Goal: Information Seeking & Learning: Learn about a topic

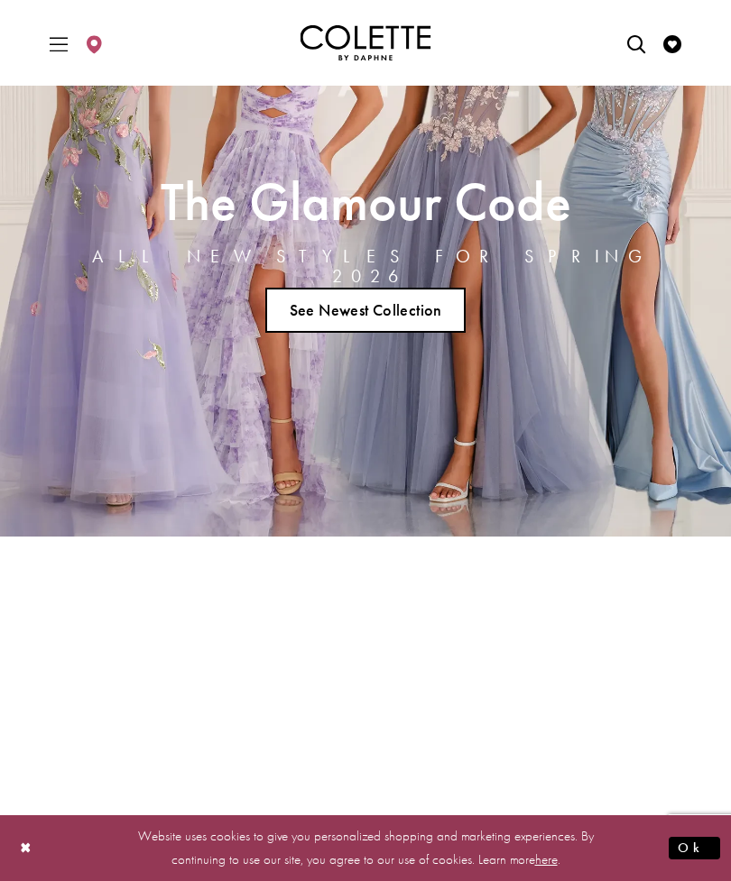
scroll to position [238, 0]
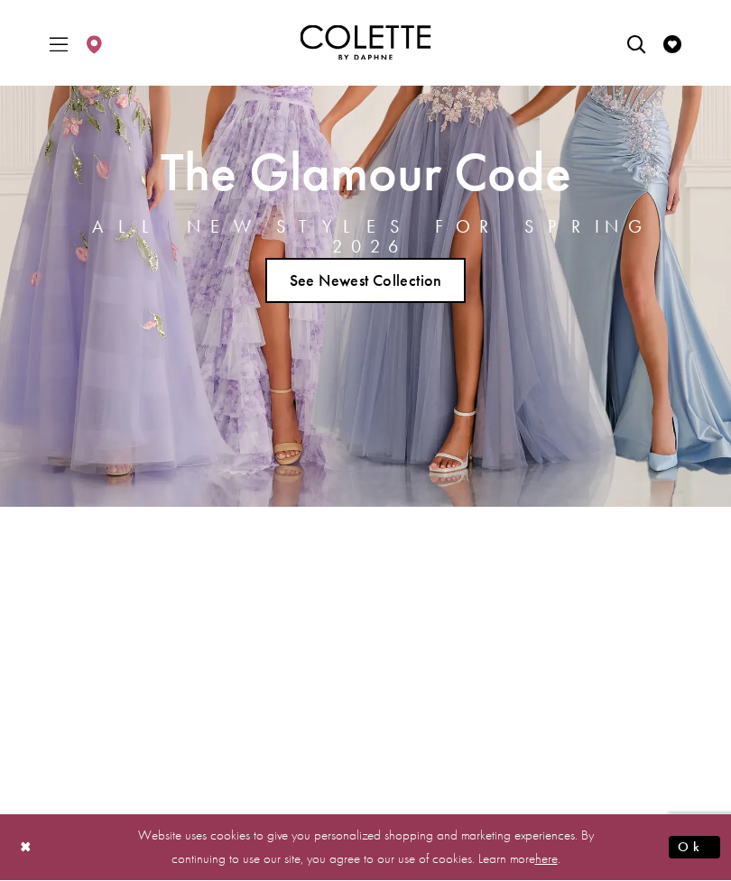
click at [317, 284] on link "See Newest Collection" at bounding box center [365, 281] width 200 height 45
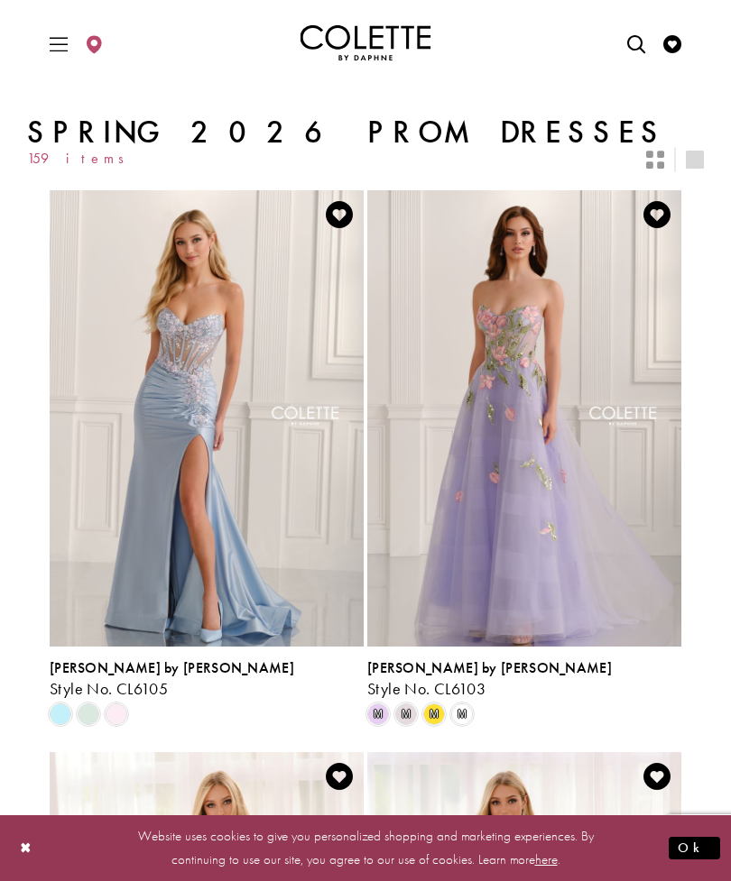
scroll to position [378, 0]
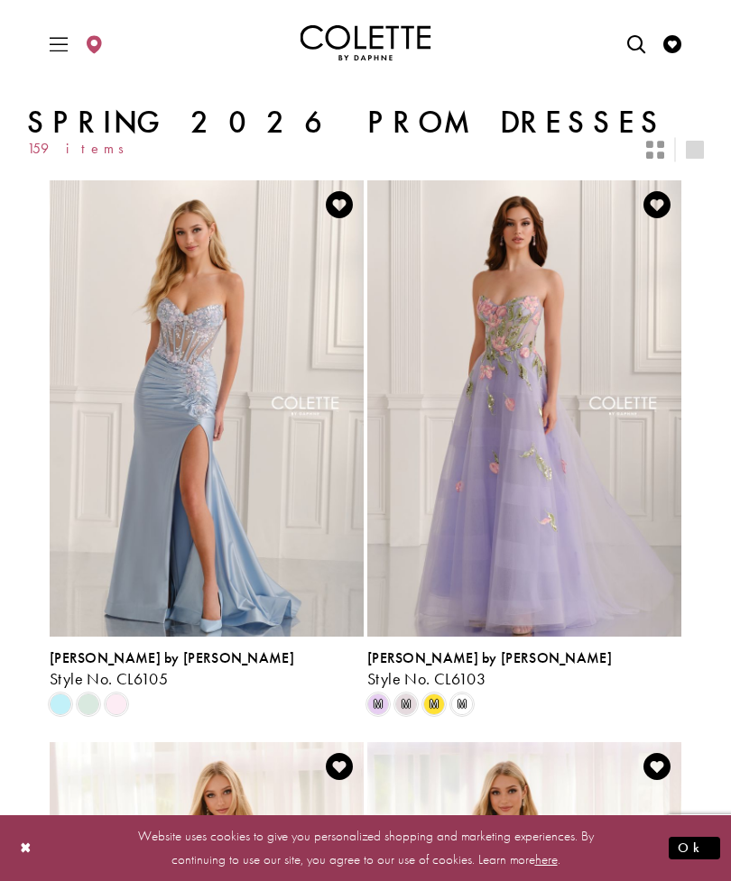
click at [168, 420] on img "Visit Colette by Daphne Style No. CL6105 Page" at bounding box center [207, 408] width 314 height 456
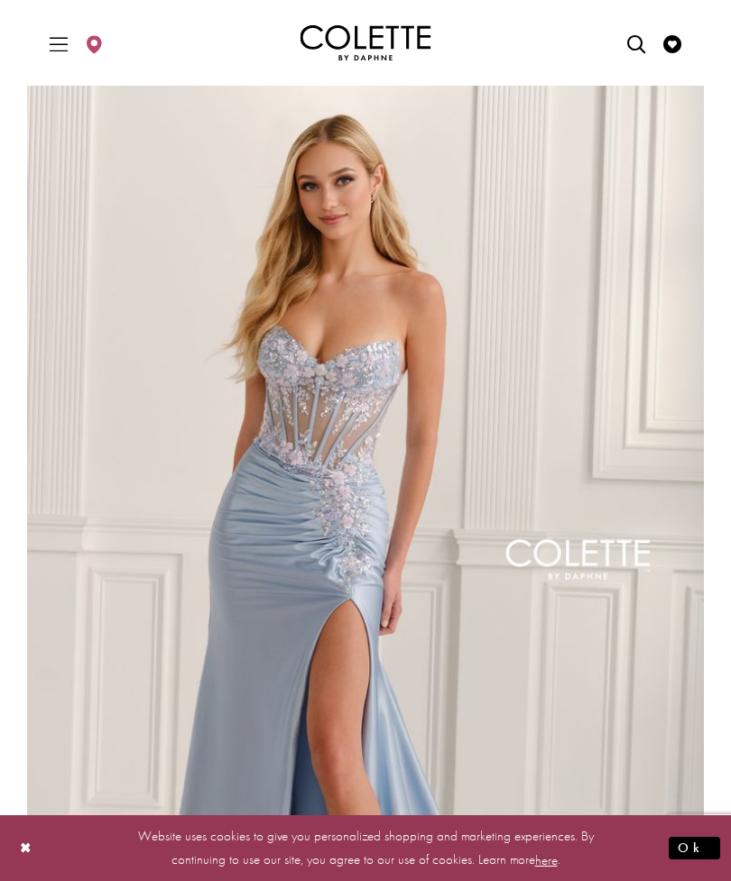
scroll to position [33, 0]
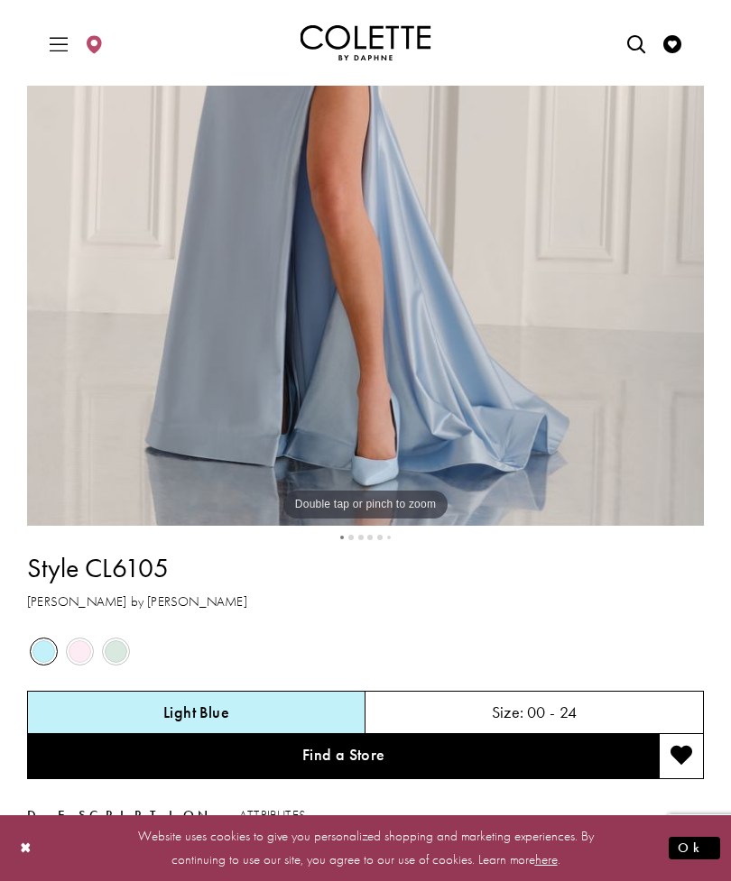
click at [86, 642] on span "Product color controls state depends on size chosen" at bounding box center [80, 651] width 23 height 23
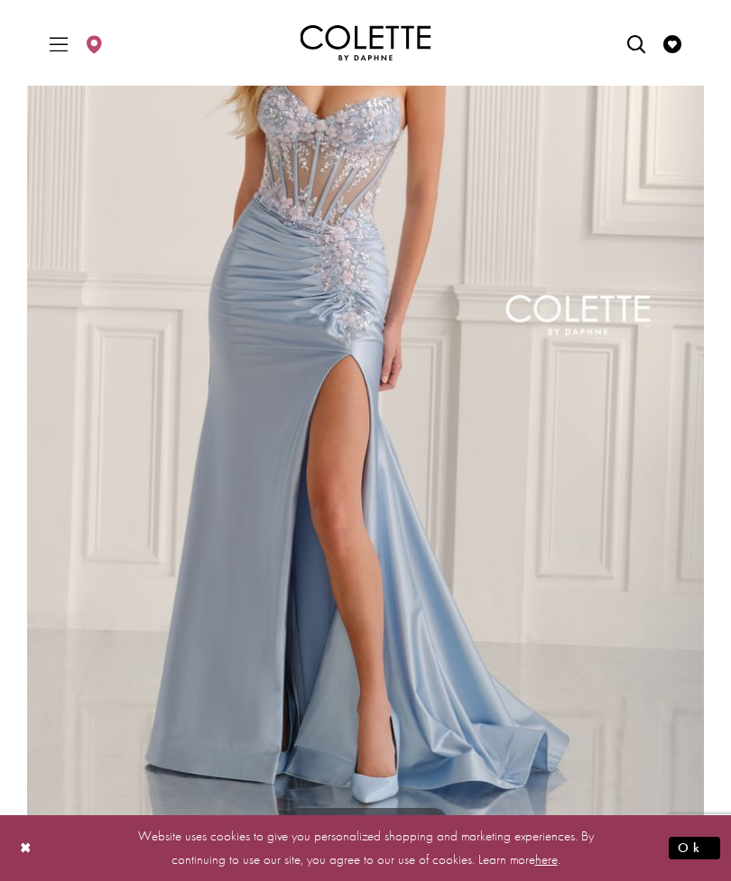
scroll to position [258, 0]
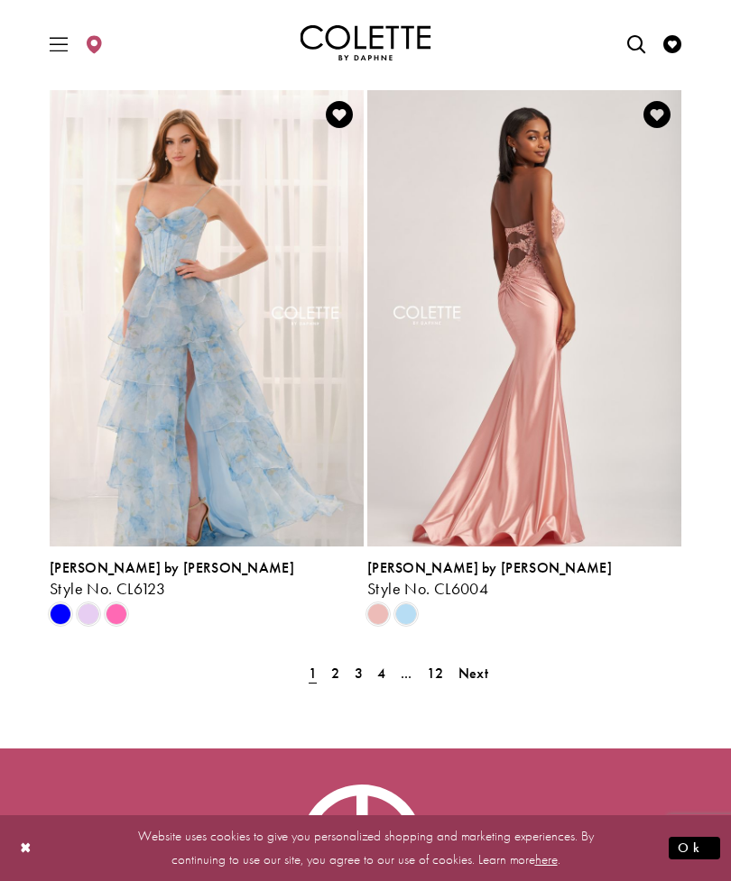
scroll to position [3853, 0]
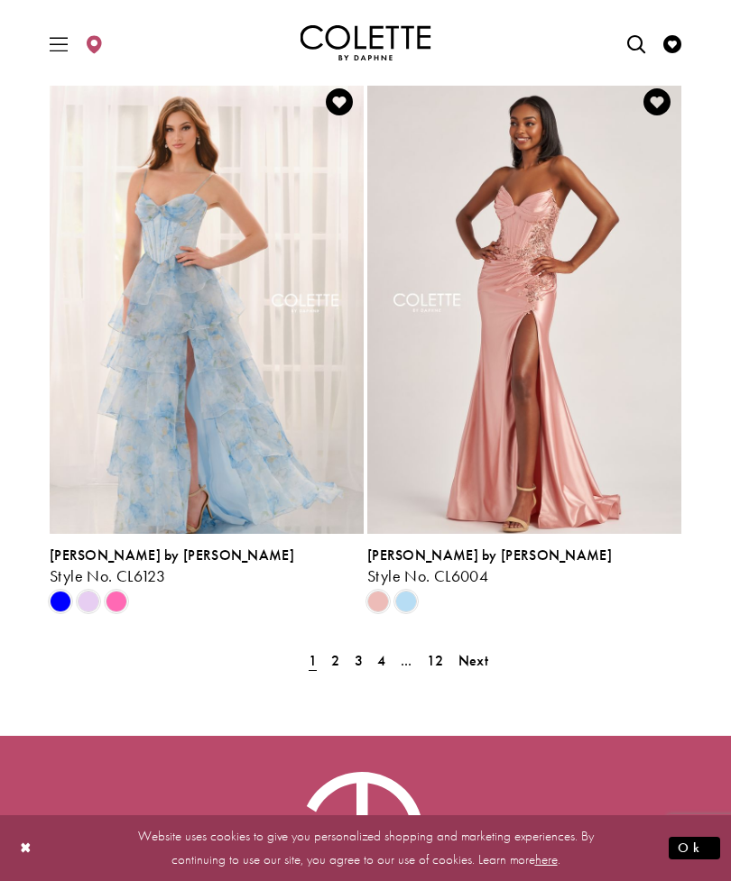
click at [337, 656] on span "2" at bounding box center [335, 660] width 8 height 19
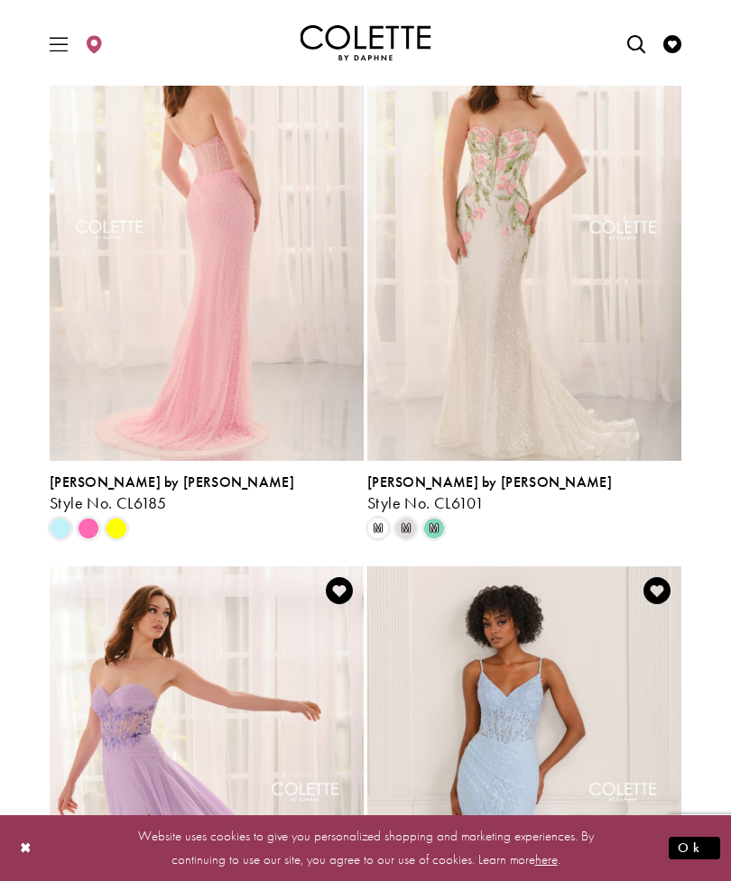
scroll to position [552, 0]
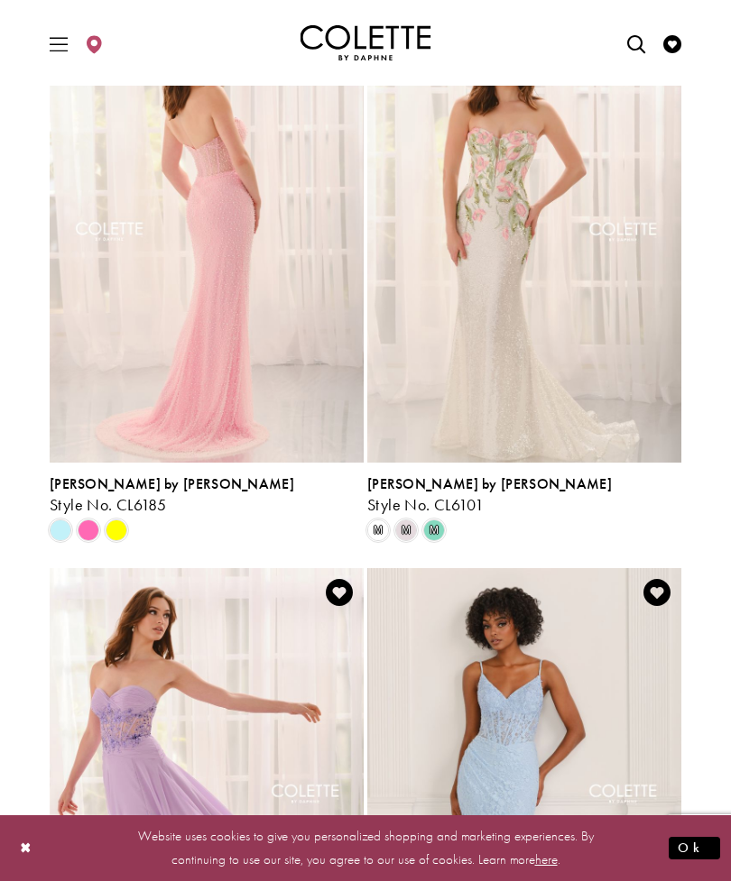
click at [115, 527] on span "Product List" at bounding box center [117, 530] width 22 height 22
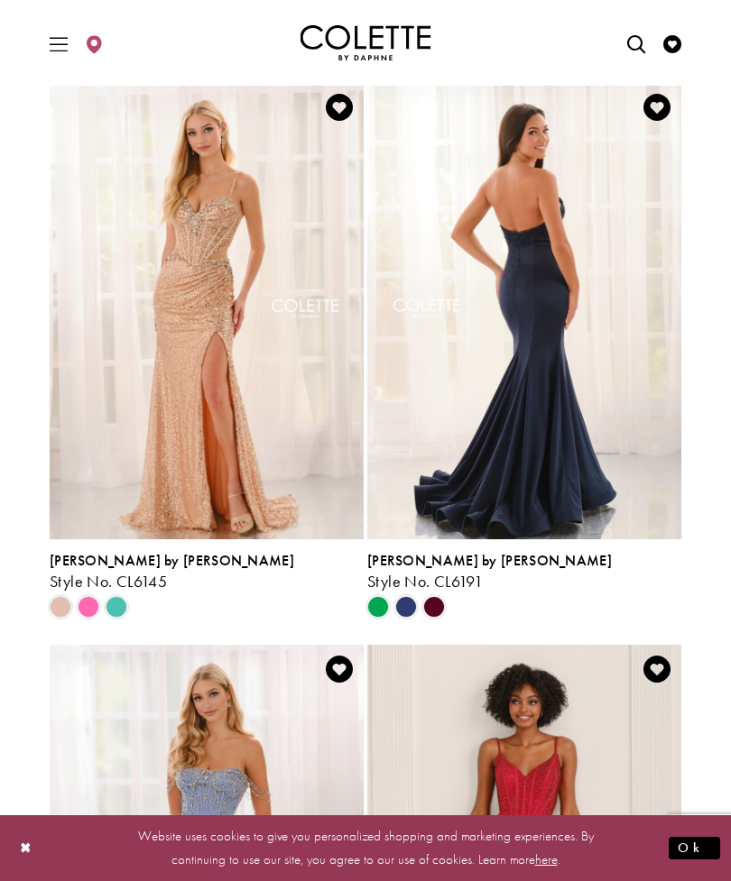
scroll to position [3286, 0]
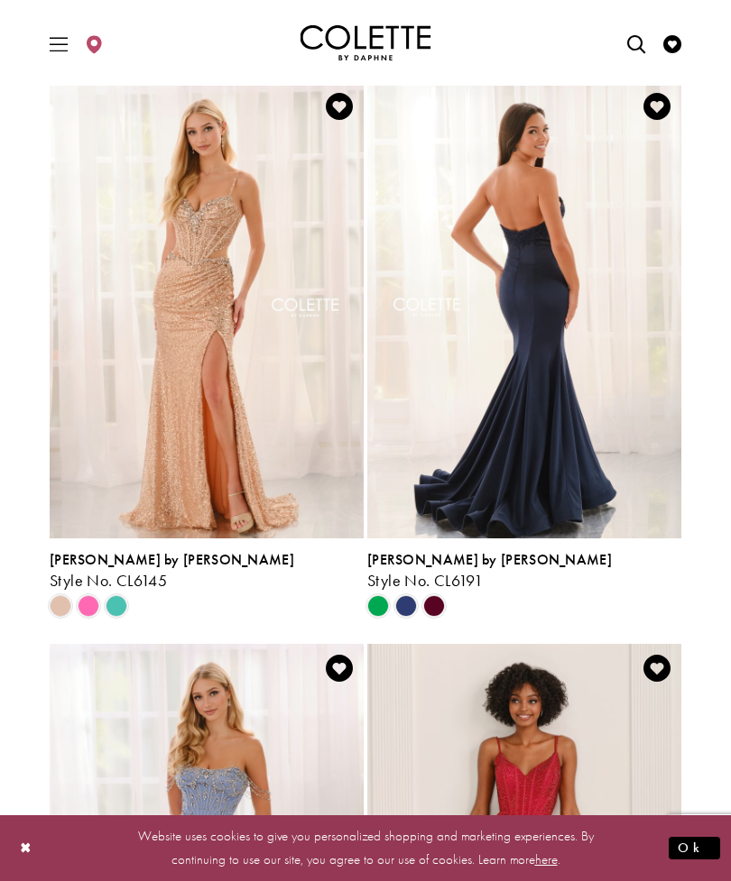
click at [201, 372] on img "Visit Colette by Daphne Style No. CL6145 Page" at bounding box center [207, 310] width 314 height 456
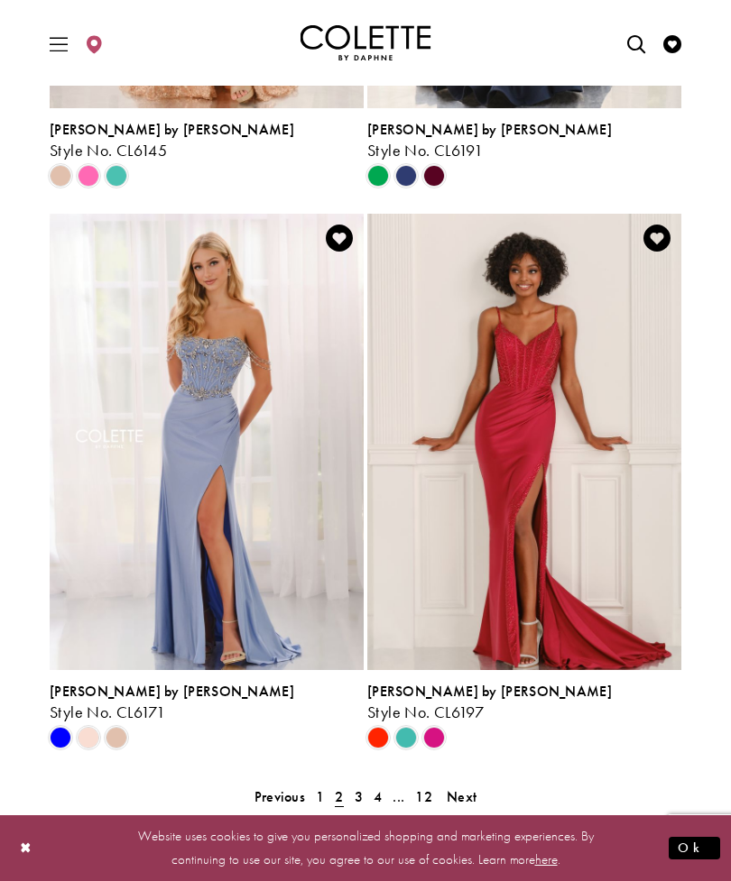
scroll to position [3718, 0]
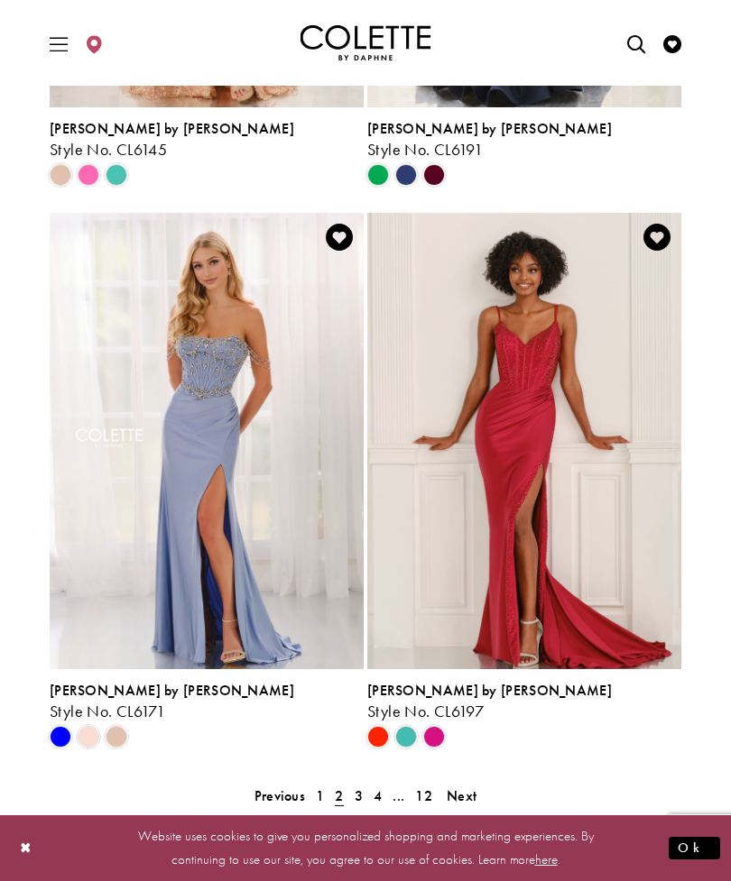
click at [354, 801] on span "3" at bounding box center [358, 795] width 8 height 19
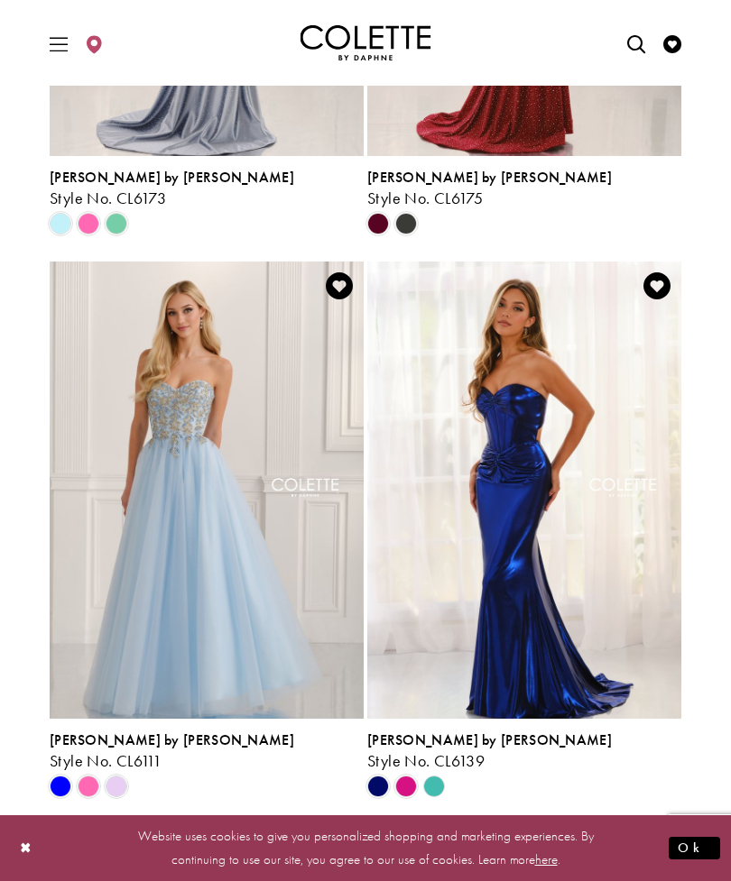
scroll to position [1422, 0]
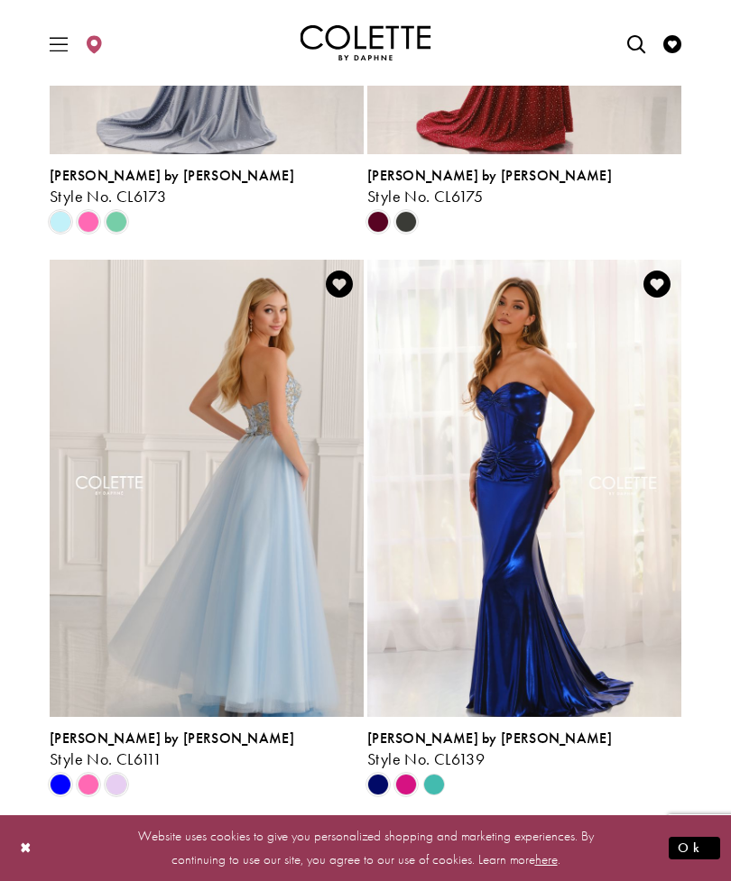
click at [283, 426] on img "Visit Colette by Daphne Style No. CL6111 Page" at bounding box center [207, 488] width 314 height 456
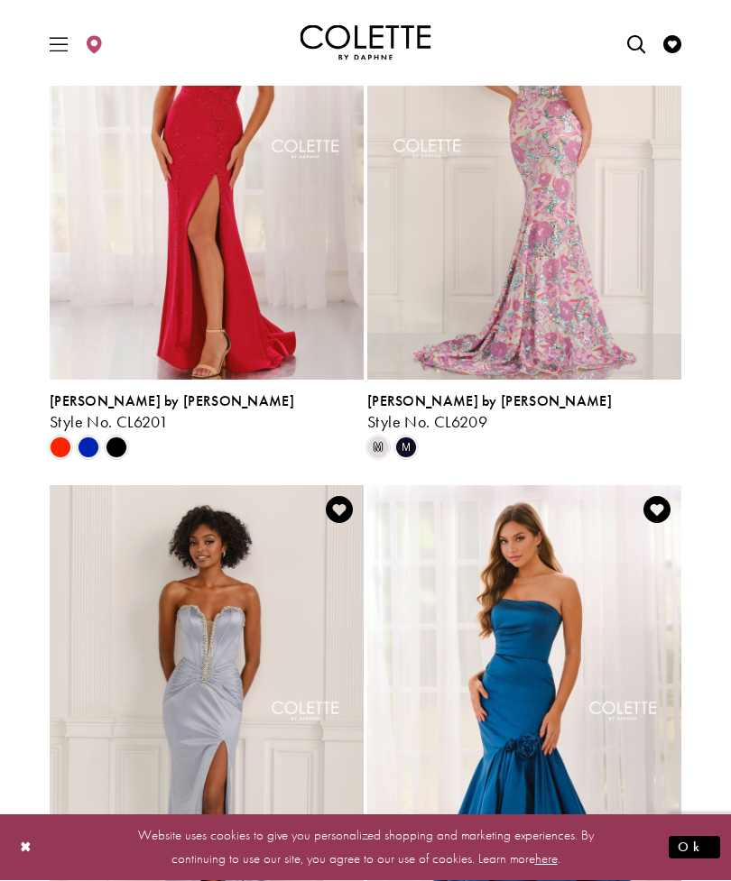
scroll to position [2837, 0]
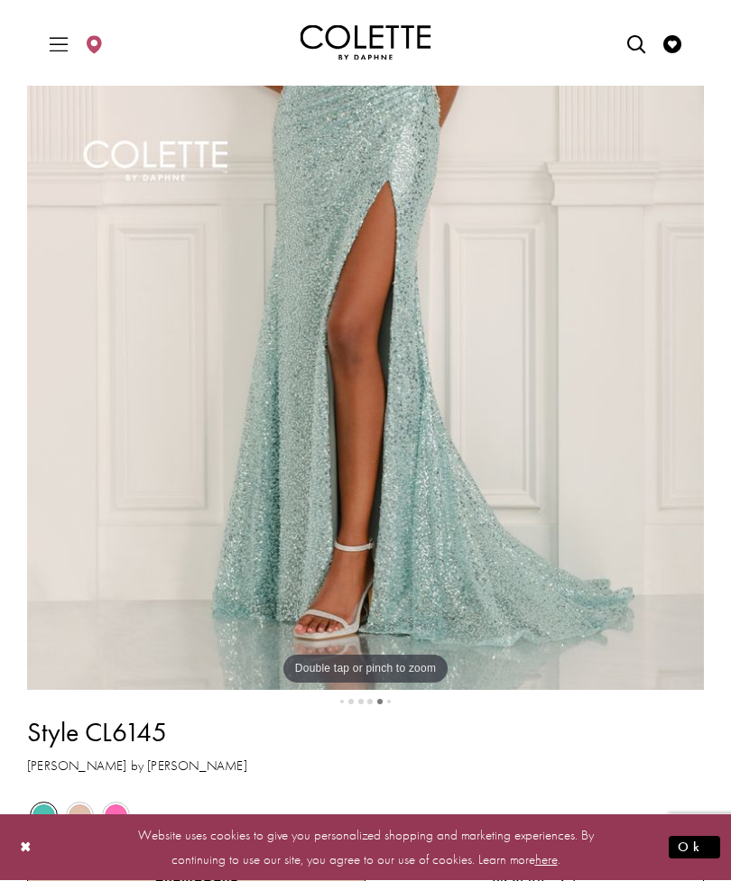
scroll to position [377, 0]
